Goal: Task Accomplishment & Management: Use online tool/utility

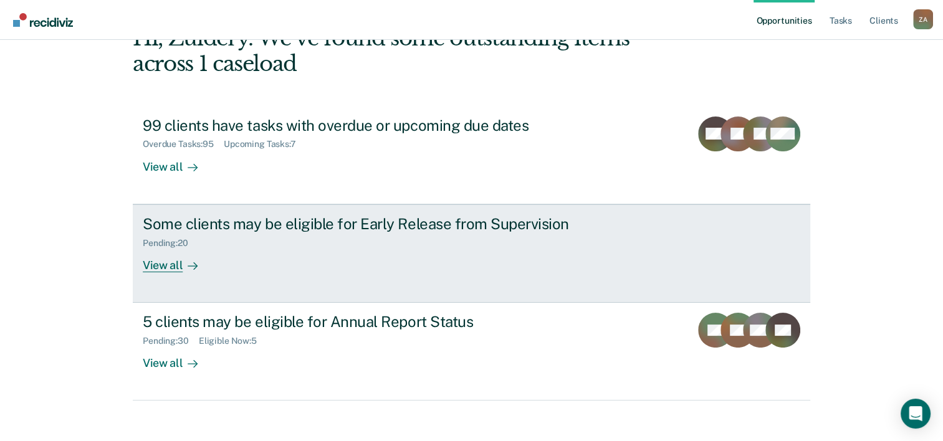
scroll to position [88, 0]
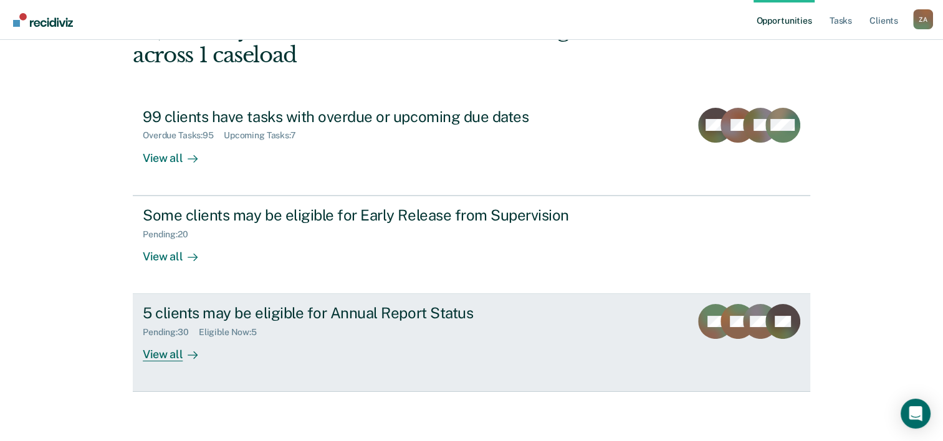
click at [172, 351] on div "View all" at bounding box center [178, 350] width 70 height 24
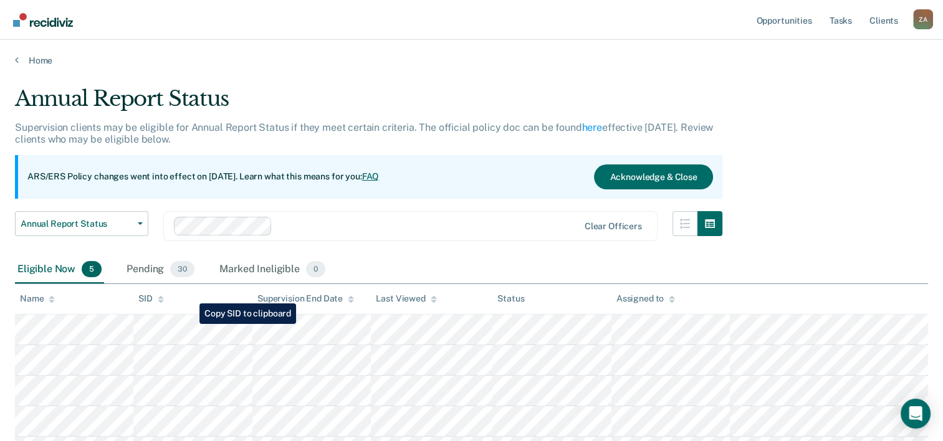
scroll to position [115, 0]
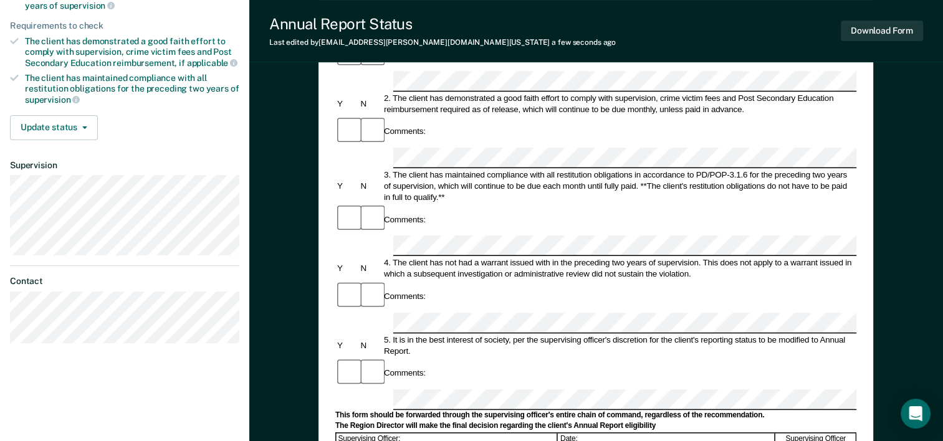
scroll to position [311, 0]
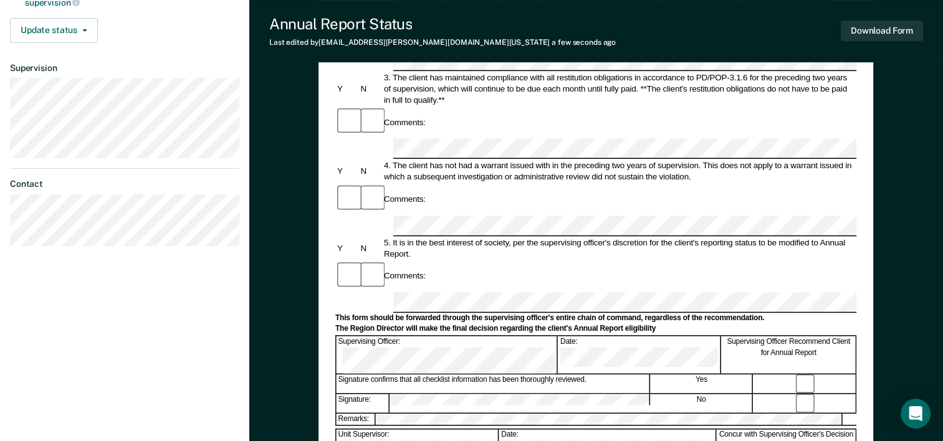
click at [429, 426] on div at bounding box center [595, 427] width 521 height 2
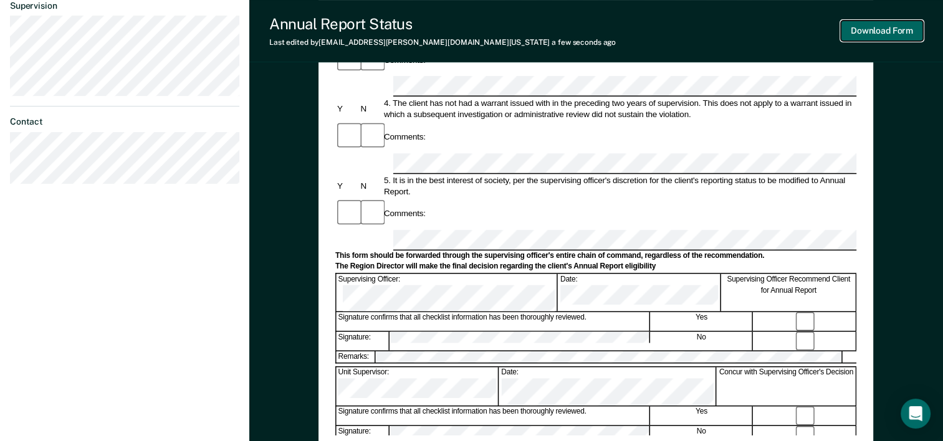
click at [904, 27] on button "Download Form" at bounding box center [881, 31] width 82 height 21
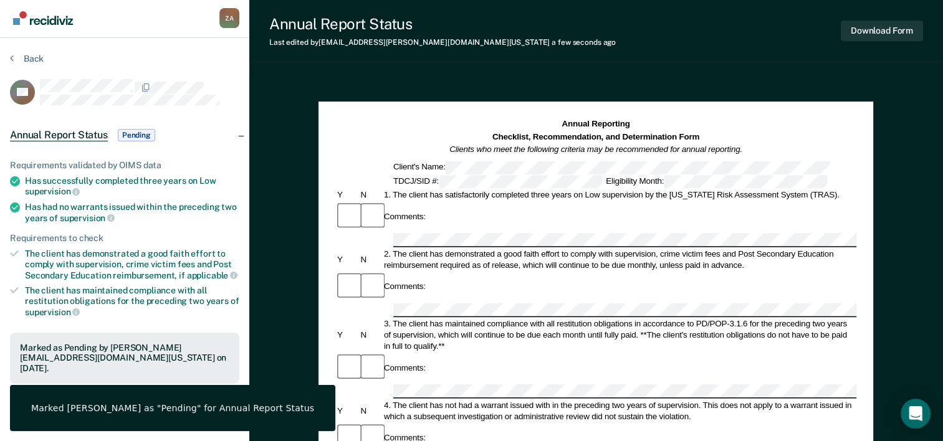
scroll to position [0, 0]
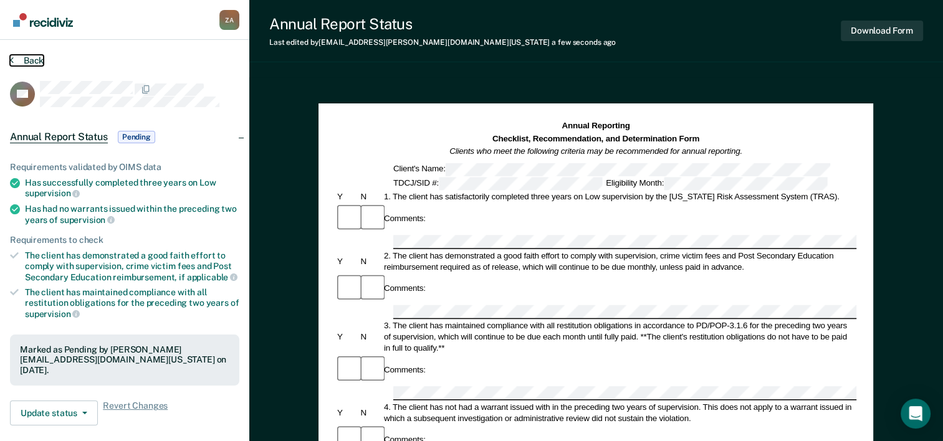
click at [20, 62] on button "Back" at bounding box center [27, 60] width 34 height 11
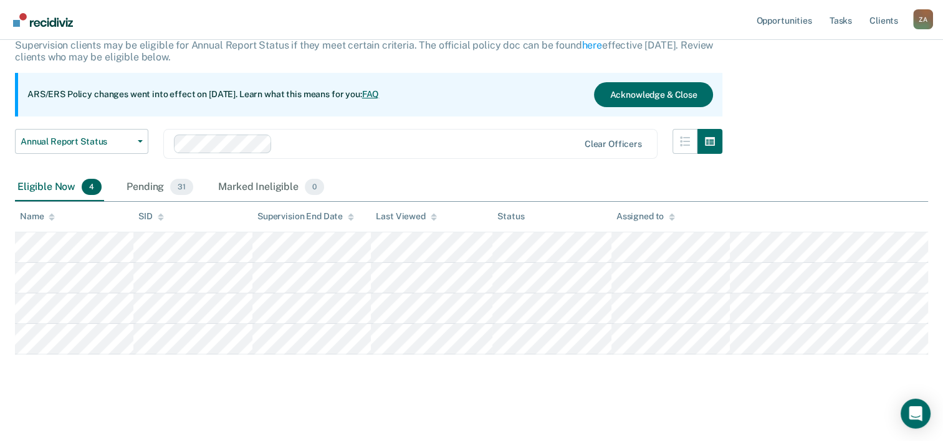
scroll to position [84, 0]
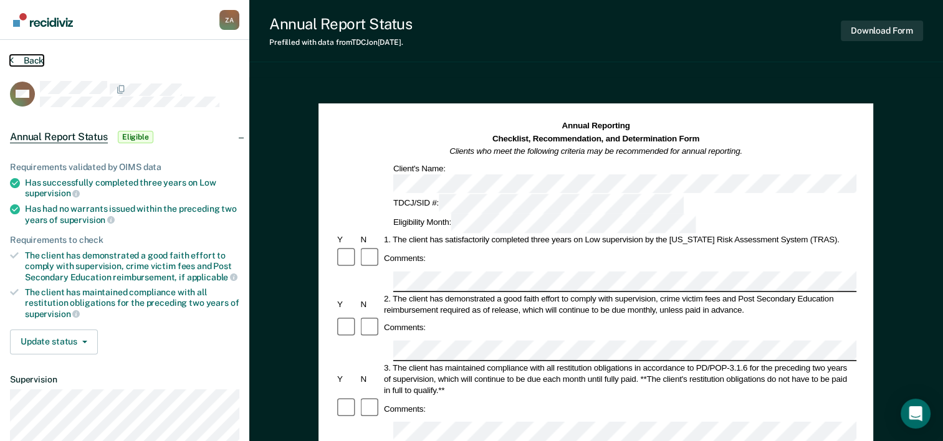
click at [16, 60] on button "Back" at bounding box center [27, 60] width 34 height 11
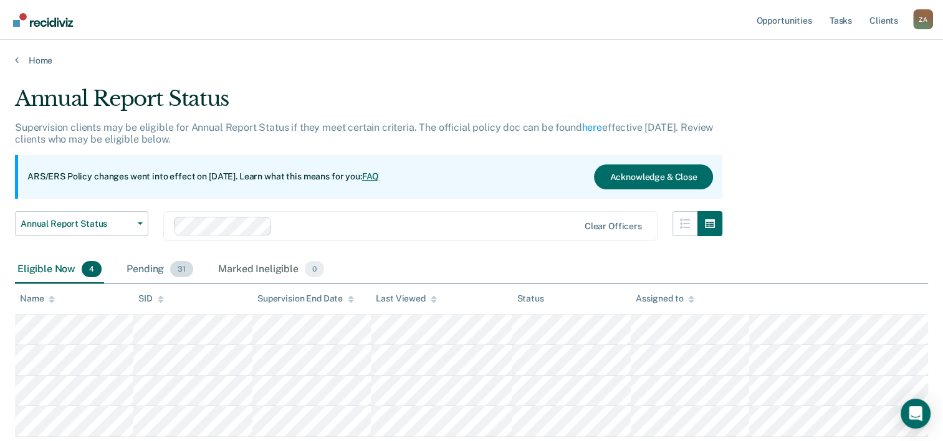
click at [170, 261] on div "Pending 31" at bounding box center [160, 269] width 72 height 27
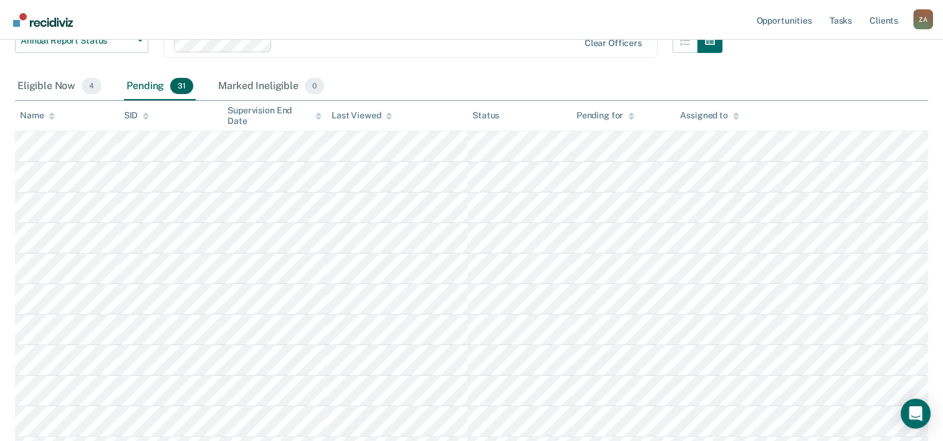
scroll to position [161, 0]
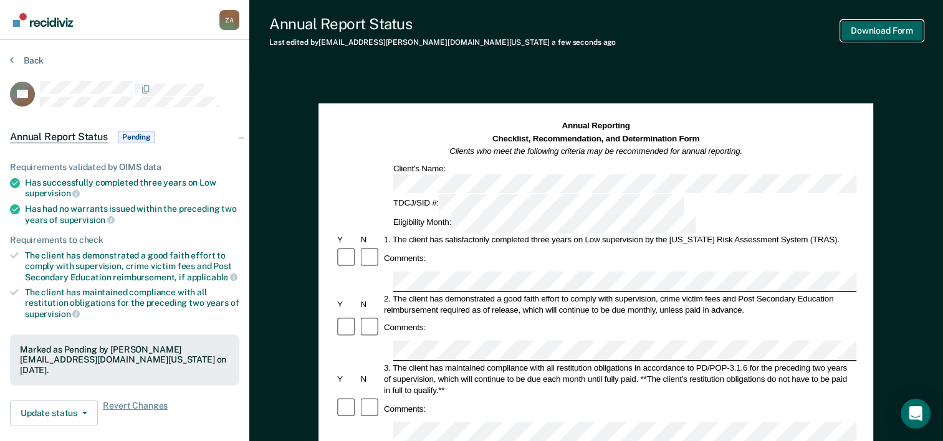
click at [890, 33] on button "Download Form" at bounding box center [881, 31] width 82 height 21
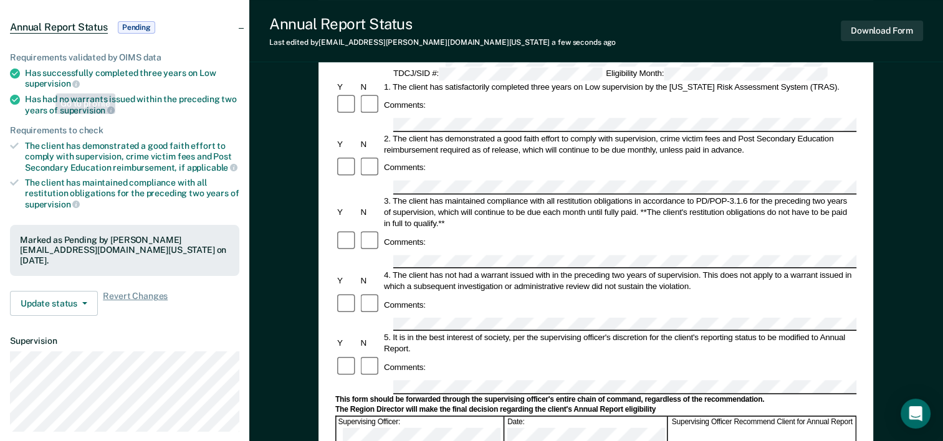
scroll to position [311, 0]
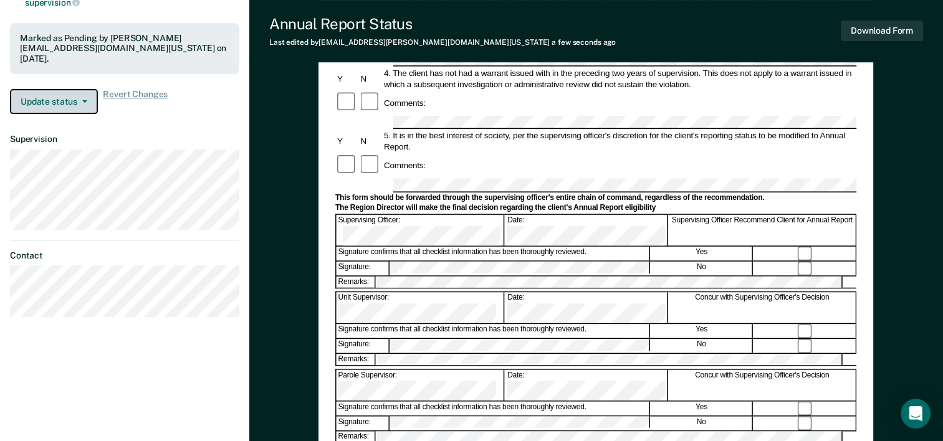
click at [54, 105] on button "Update status" at bounding box center [54, 101] width 88 height 25
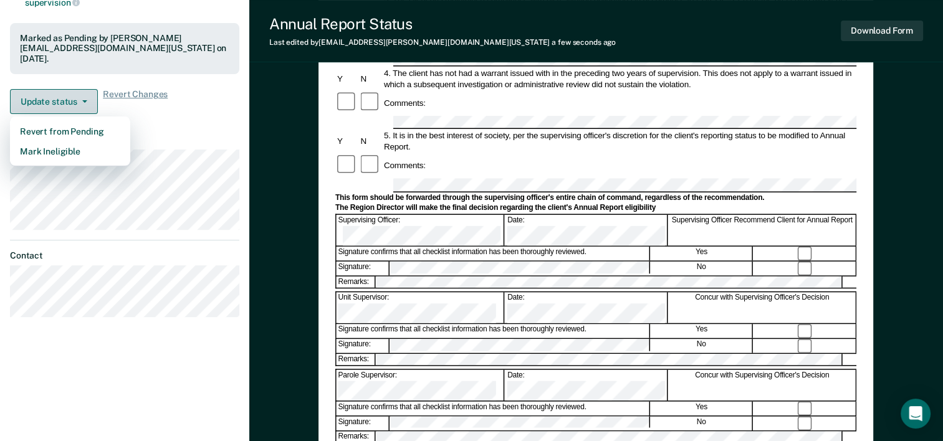
click at [54, 105] on button "Update status" at bounding box center [54, 101] width 88 height 25
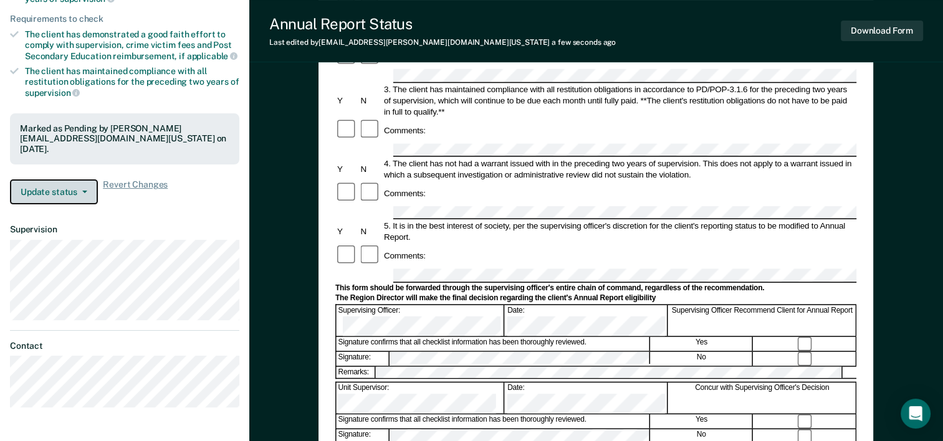
scroll to position [0, 0]
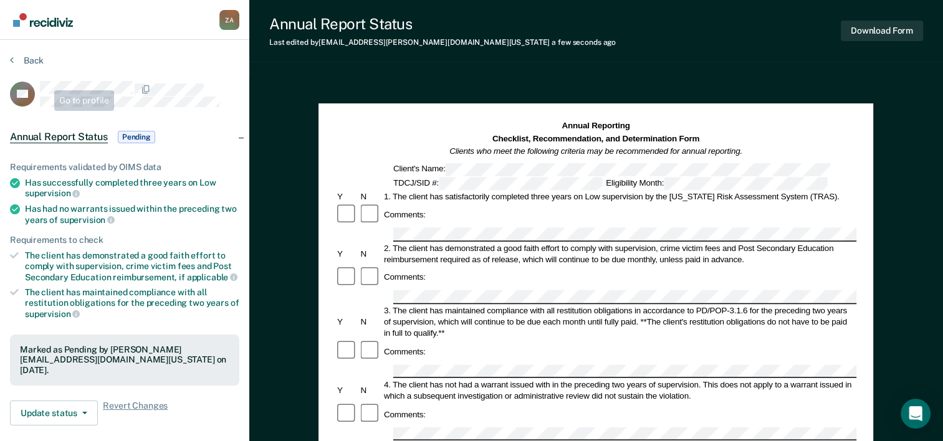
click at [45, 59] on div "Back" at bounding box center [124, 68] width 229 height 26
click at [34, 58] on button "Back" at bounding box center [27, 60] width 34 height 11
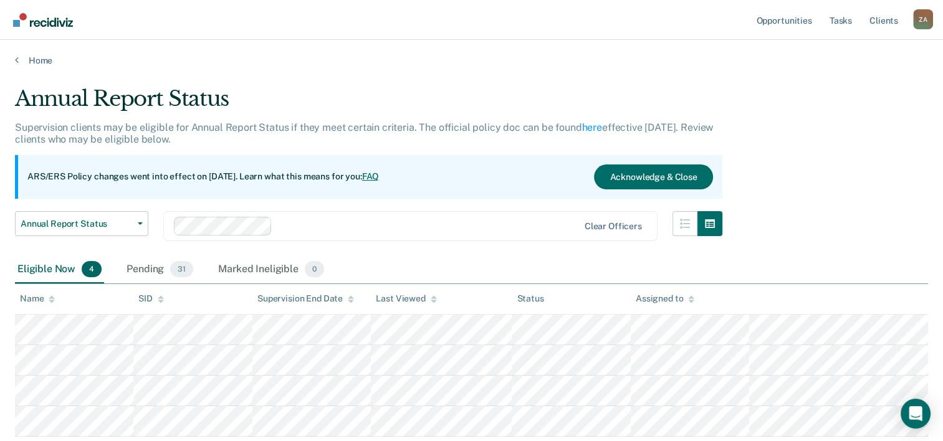
click at [69, 272] on div "Eligible Now 4" at bounding box center [59, 269] width 89 height 27
click at [54, 267] on div "Eligible Now 4" at bounding box center [59, 269] width 89 height 27
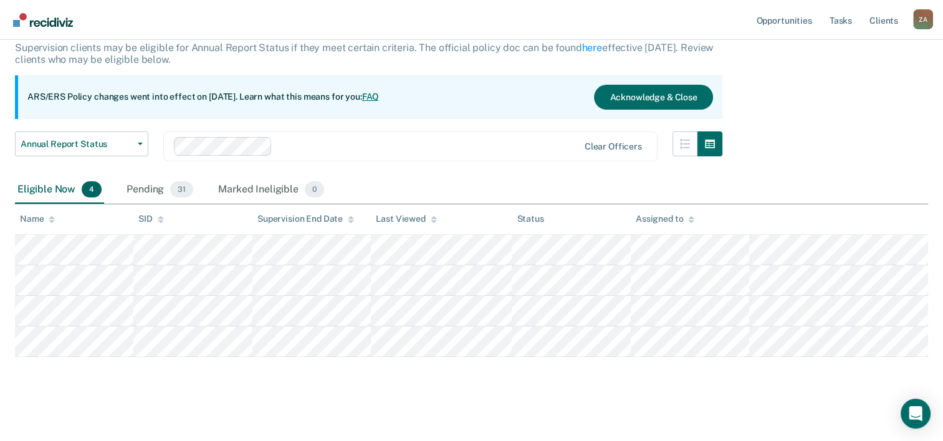
scroll to position [84, 0]
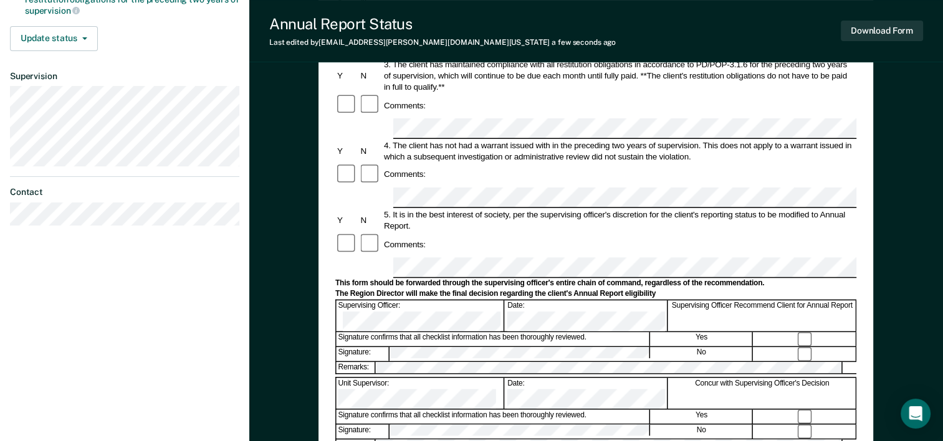
scroll to position [311, 0]
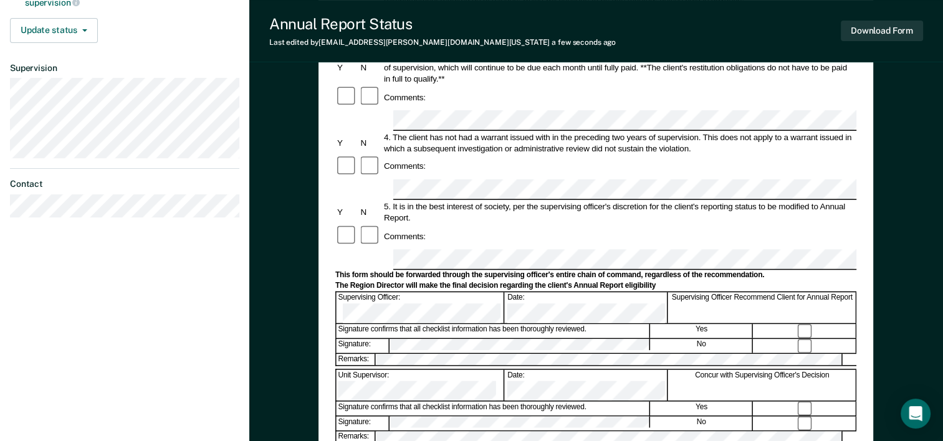
click at [419, 402] on div "Signature confirms that all checklist information has been thoroughly reviewed." at bounding box center [492, 409] width 313 height 14
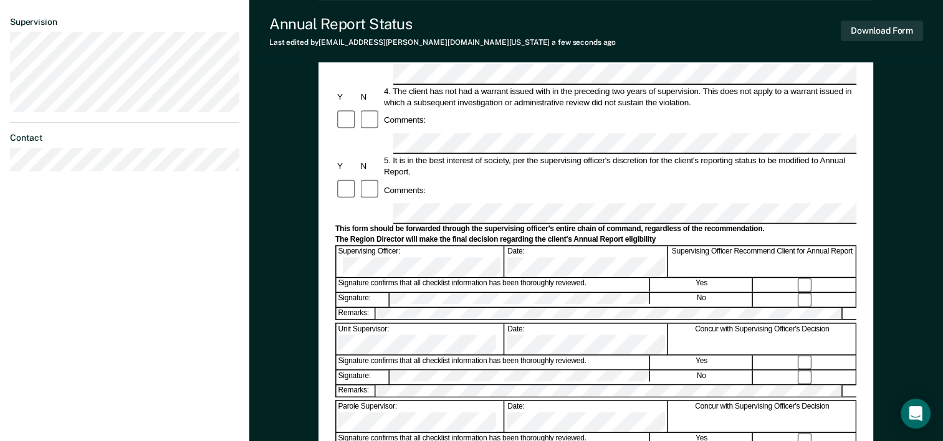
scroll to position [187, 0]
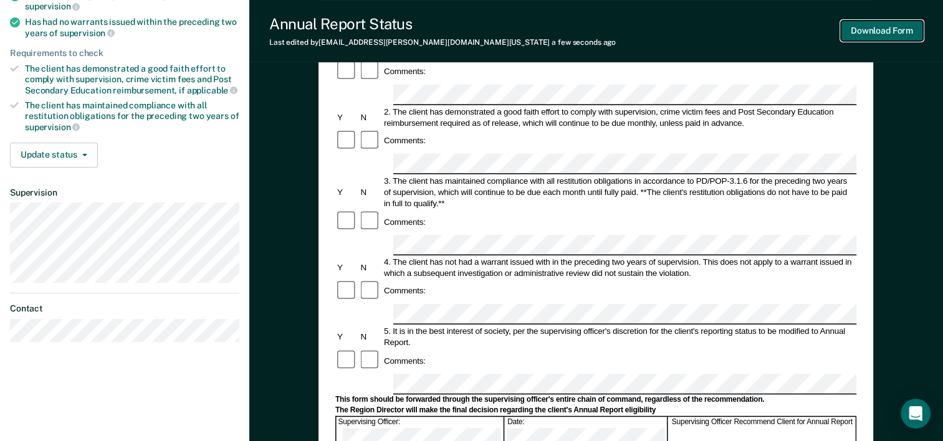
click at [896, 30] on button "Download Form" at bounding box center [881, 31] width 82 height 21
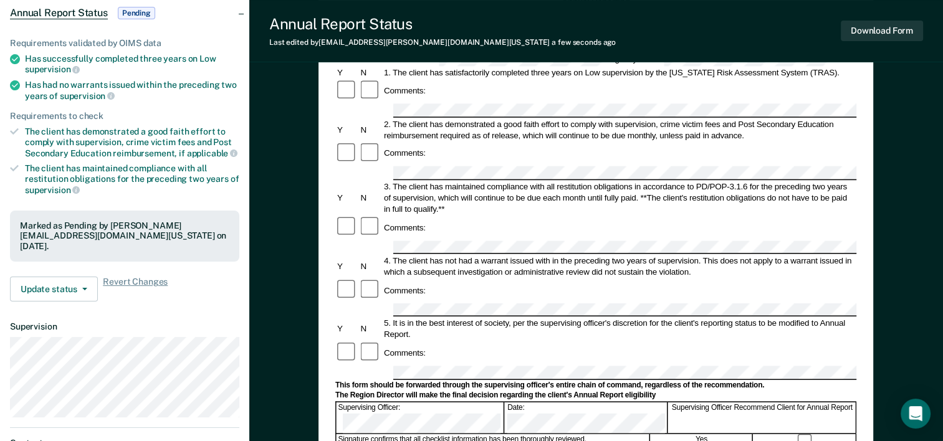
scroll to position [0, 0]
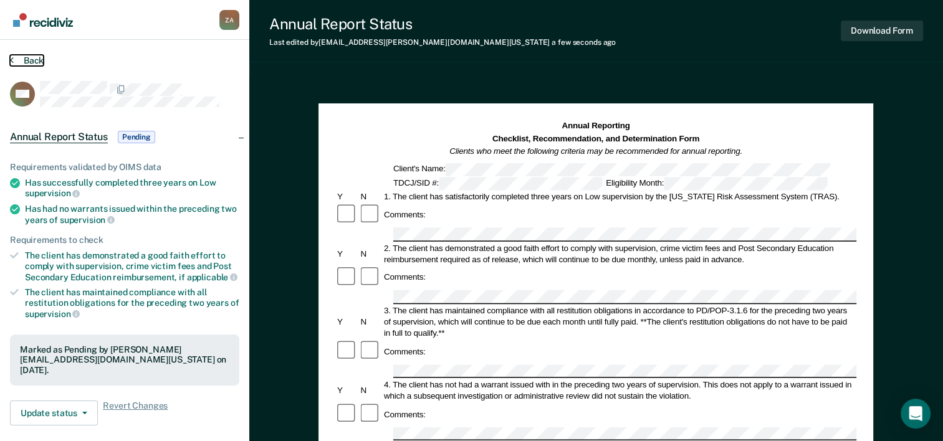
click at [13, 62] on button "Back" at bounding box center [27, 60] width 34 height 11
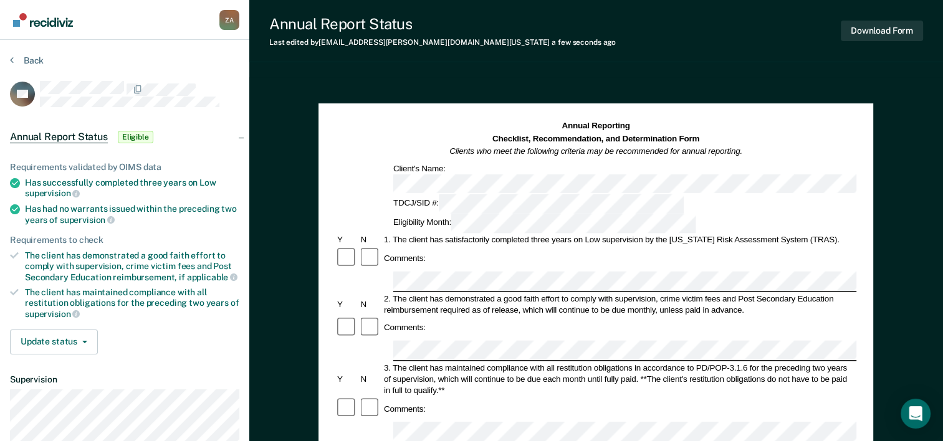
click at [505, 316] on div "Comments:" at bounding box center [595, 328] width 521 height 24
click at [883, 37] on button "Download Form" at bounding box center [881, 31] width 82 height 21
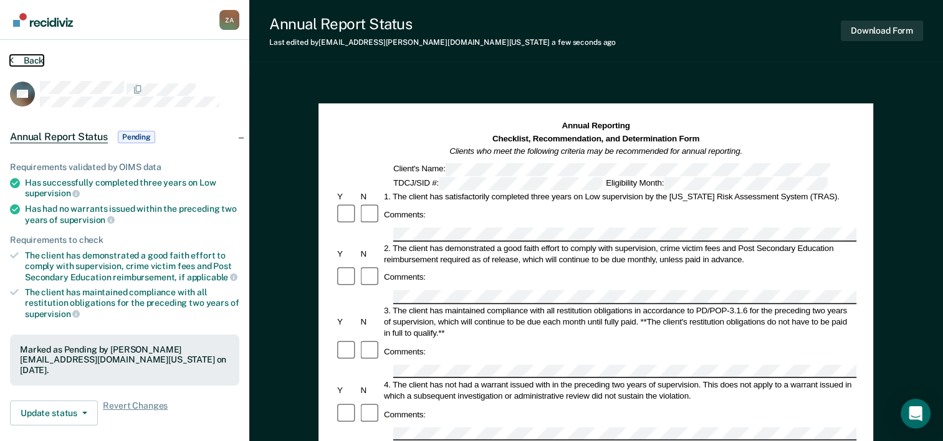
click at [14, 62] on button "Back" at bounding box center [27, 60] width 34 height 11
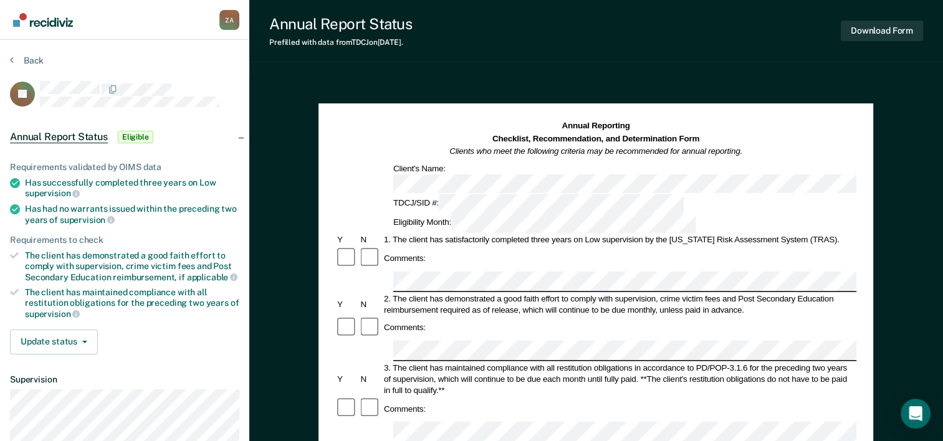
click at [797, 316] on div "Comments:" at bounding box center [595, 328] width 521 height 24
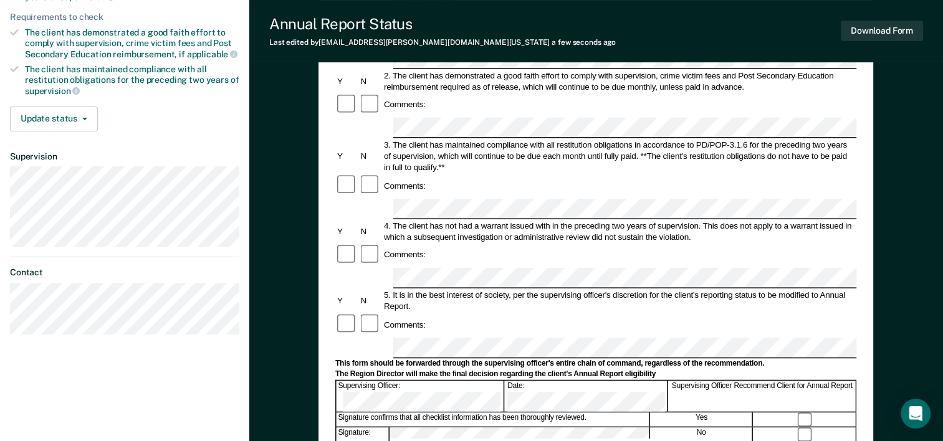
scroll to position [232, 0]
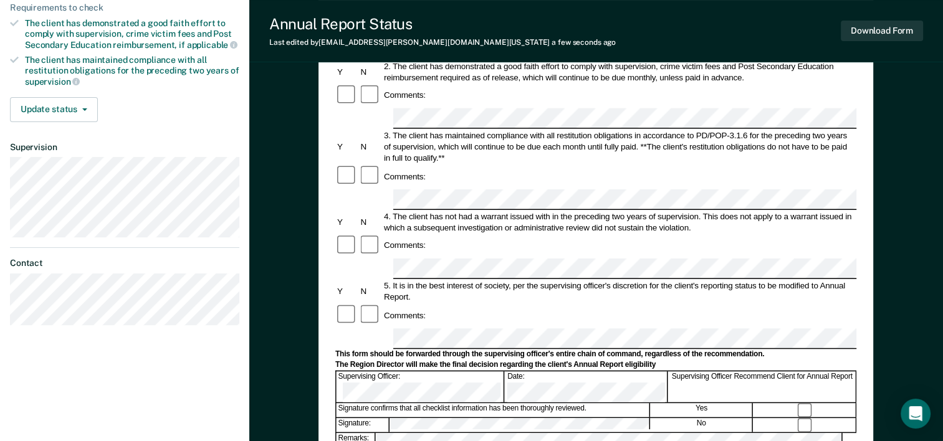
drag, startPoint x: 446, startPoint y: 285, endPoint x: 399, endPoint y: 216, distance: 83.8
click at [399, 310] on div "Comments:" at bounding box center [404, 315] width 45 height 11
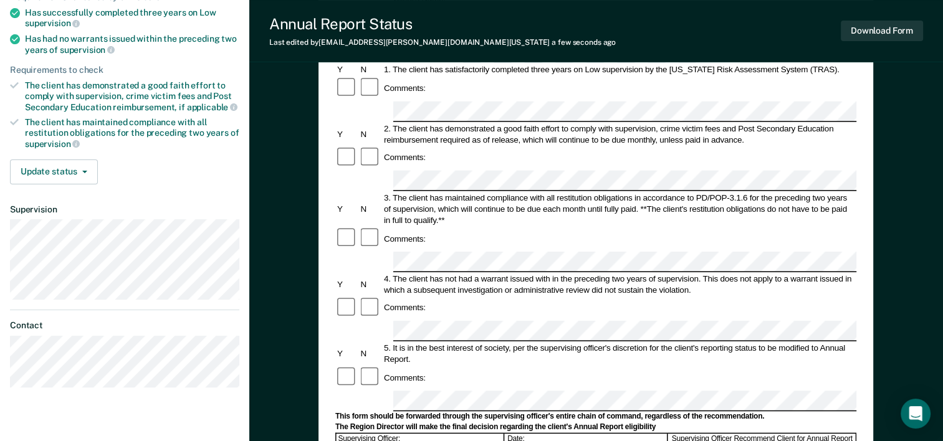
scroll to position [0, 0]
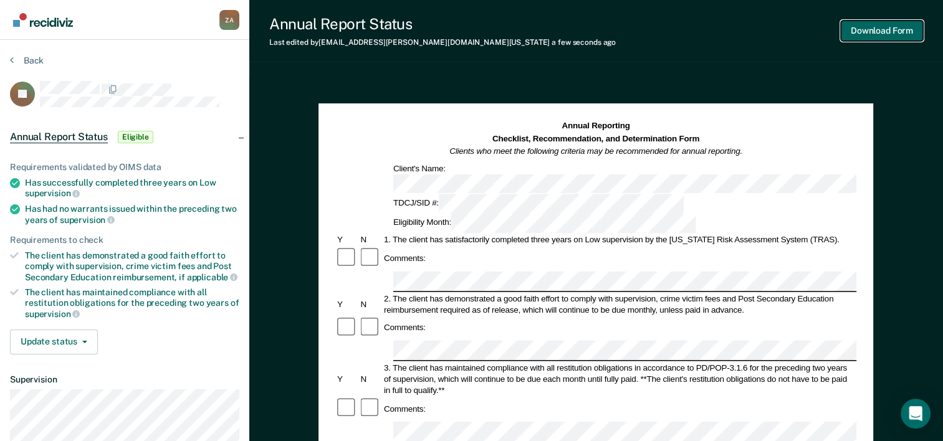
click at [898, 30] on button "Download Form" at bounding box center [881, 31] width 82 height 21
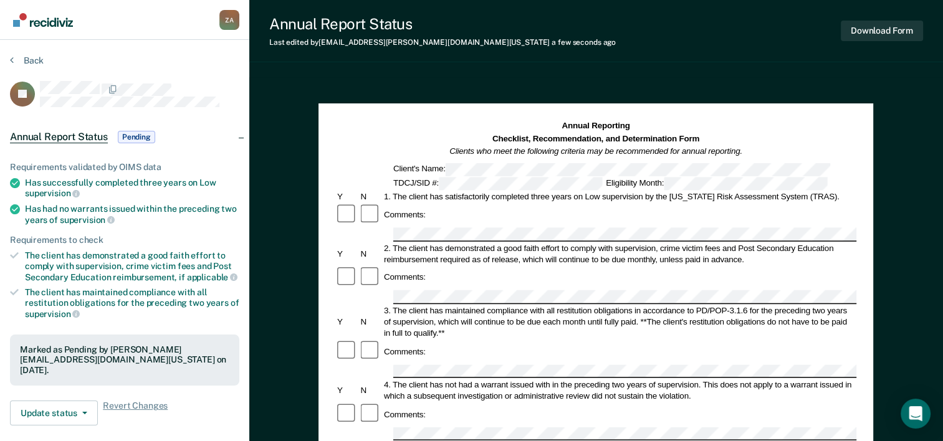
click at [18, 52] on section "Back JC Annual Report Status Pending Requirements validated by OIMS data Has su…" at bounding box center [124, 347] width 249 height 614
click at [20, 55] on button "Back" at bounding box center [27, 60] width 34 height 11
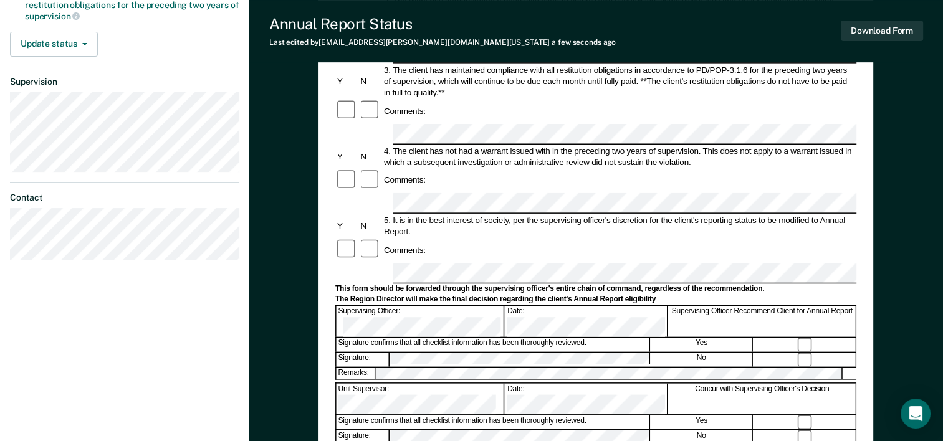
scroll to position [374, 0]
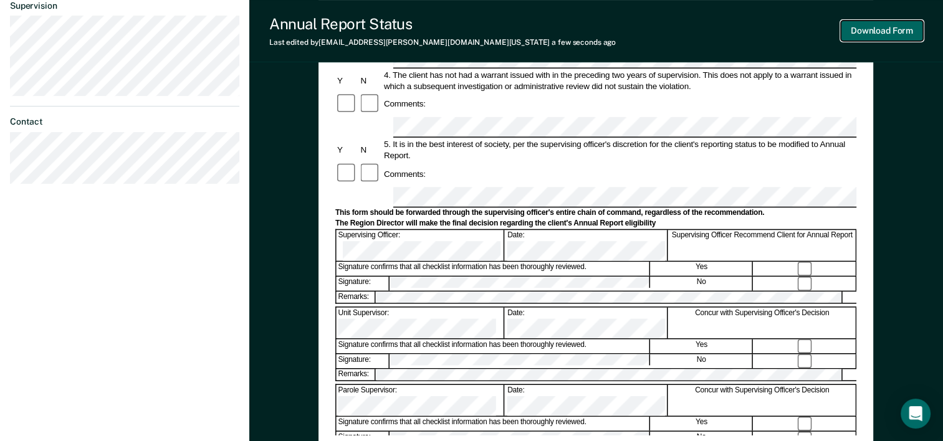
click at [892, 27] on button "Download Form" at bounding box center [881, 31] width 82 height 21
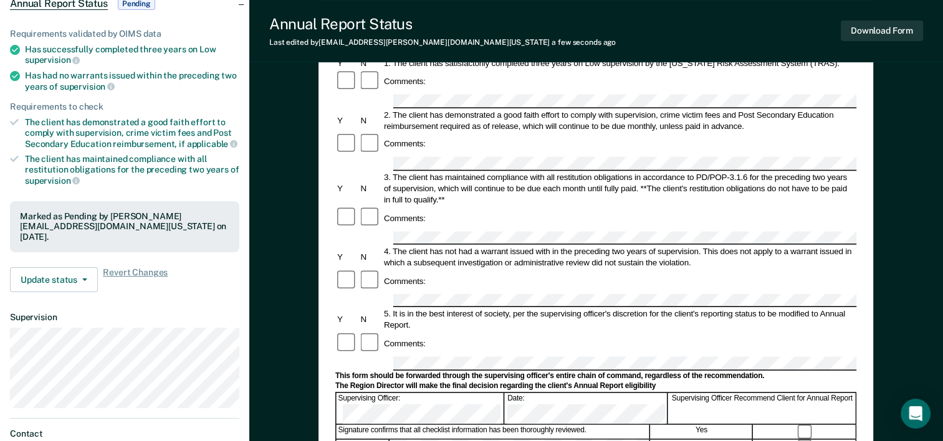
scroll to position [0, 0]
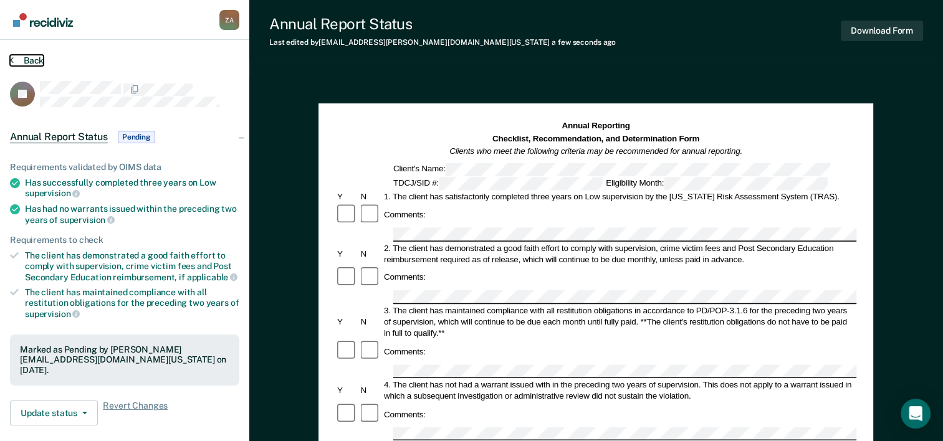
click at [17, 62] on button "Back" at bounding box center [27, 60] width 34 height 11
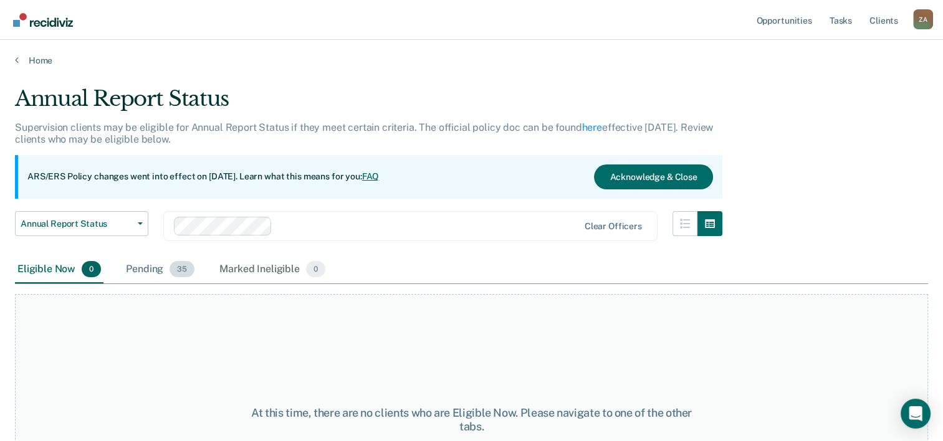
click at [147, 267] on div "Pending 35" at bounding box center [160, 269] width 74 height 27
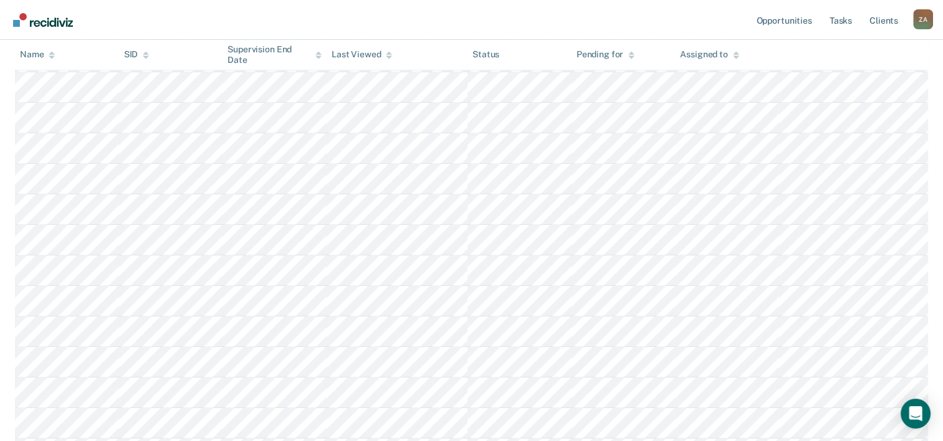
scroll to position [671, 0]
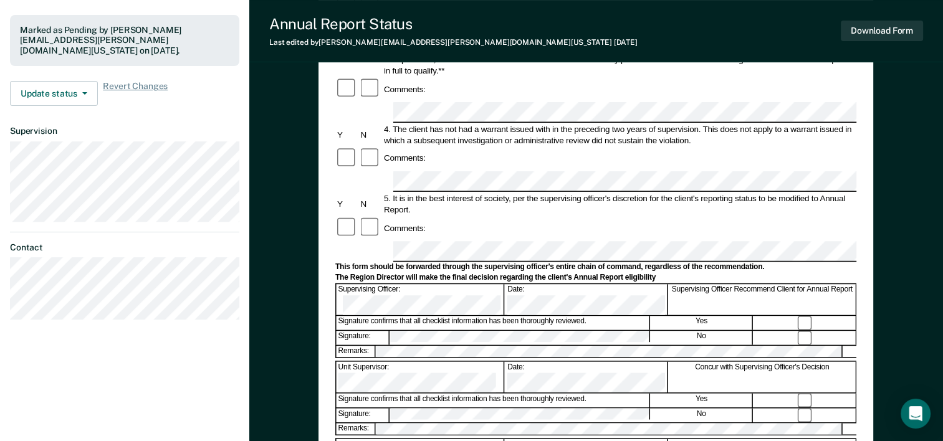
scroll to position [374, 0]
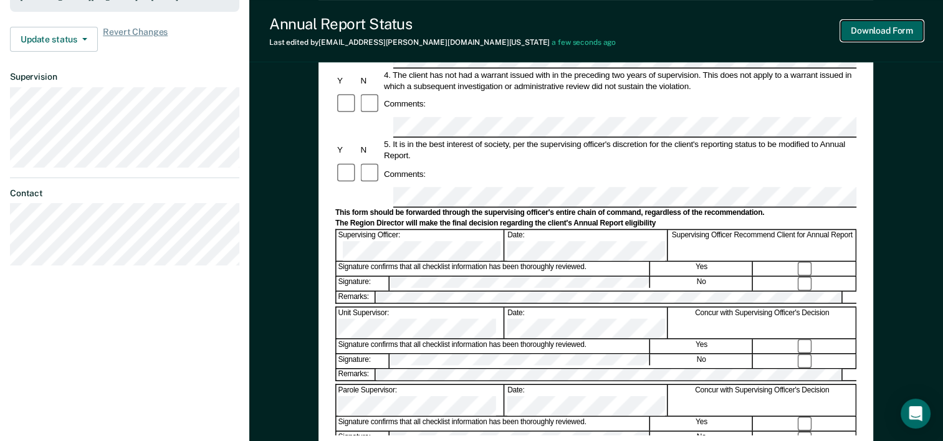
click at [853, 27] on button "Download Form" at bounding box center [881, 31] width 82 height 21
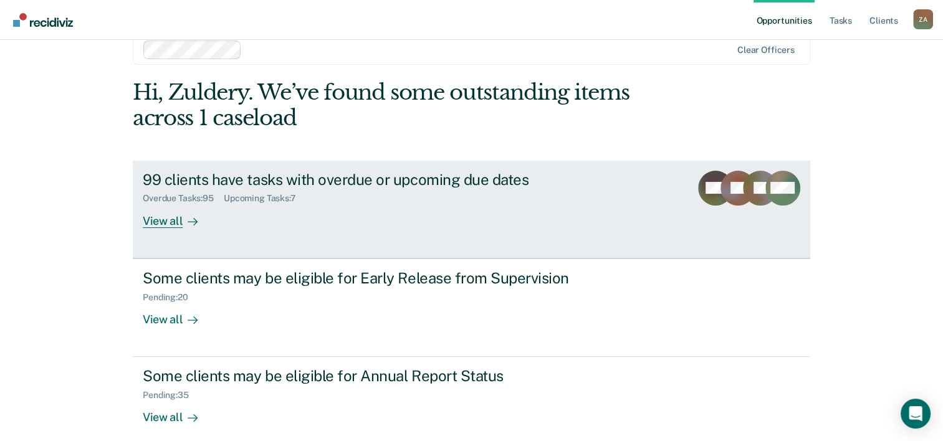
scroll to position [38, 0]
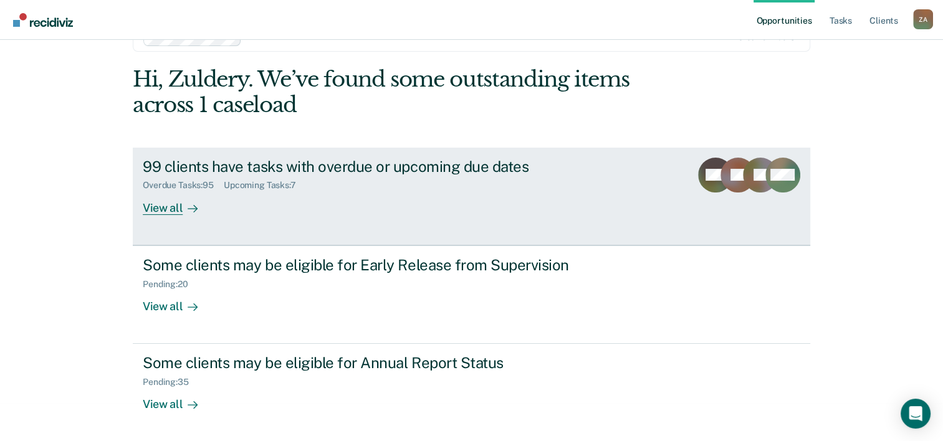
click at [176, 209] on div "View all" at bounding box center [178, 203] width 70 height 24
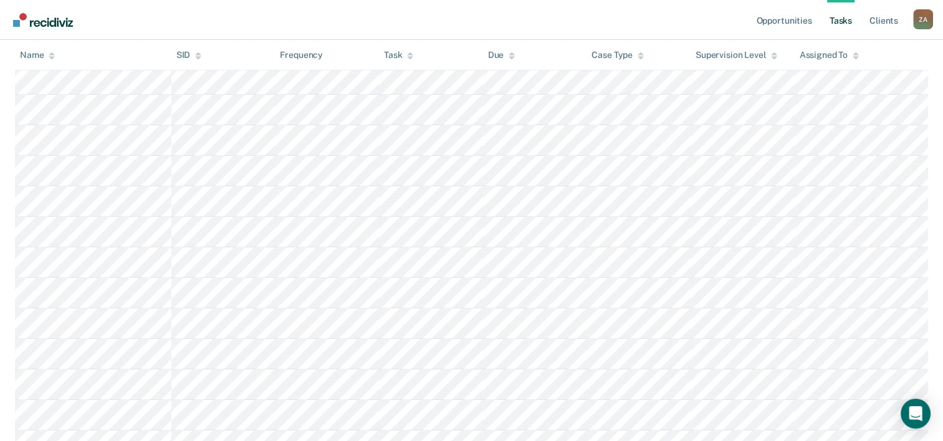
scroll to position [997, 0]
